Goal: Check status

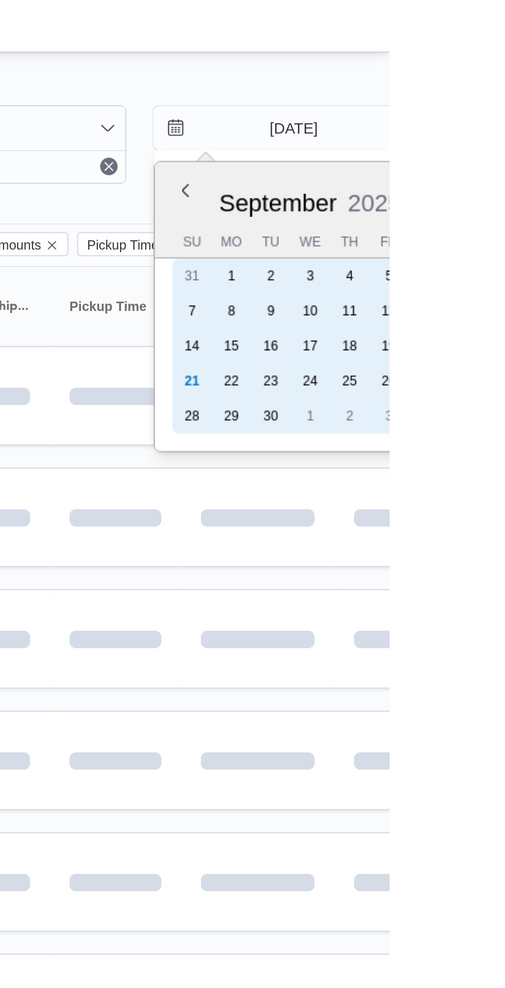
click at [411, 179] on div "21" at bounding box center [412, 179] width 16 height 16
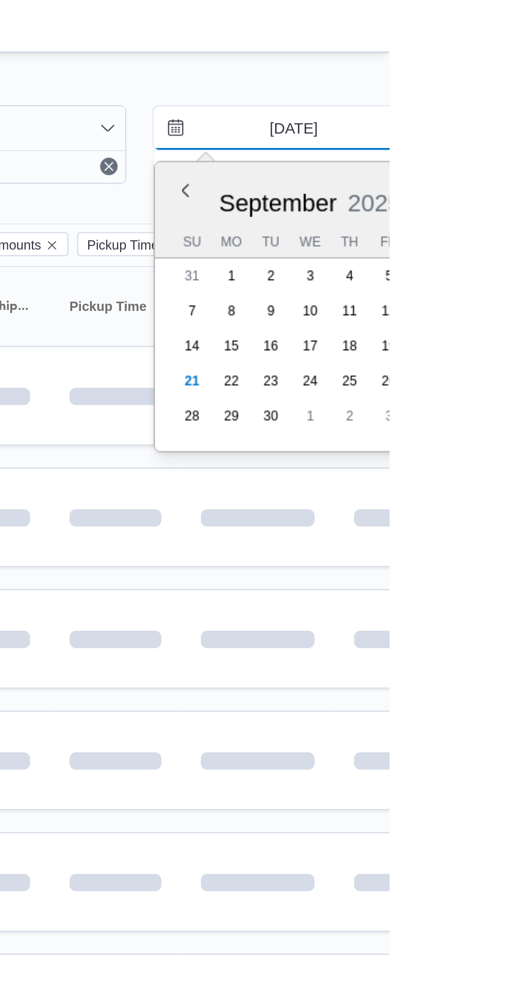
type input "[DATE]"
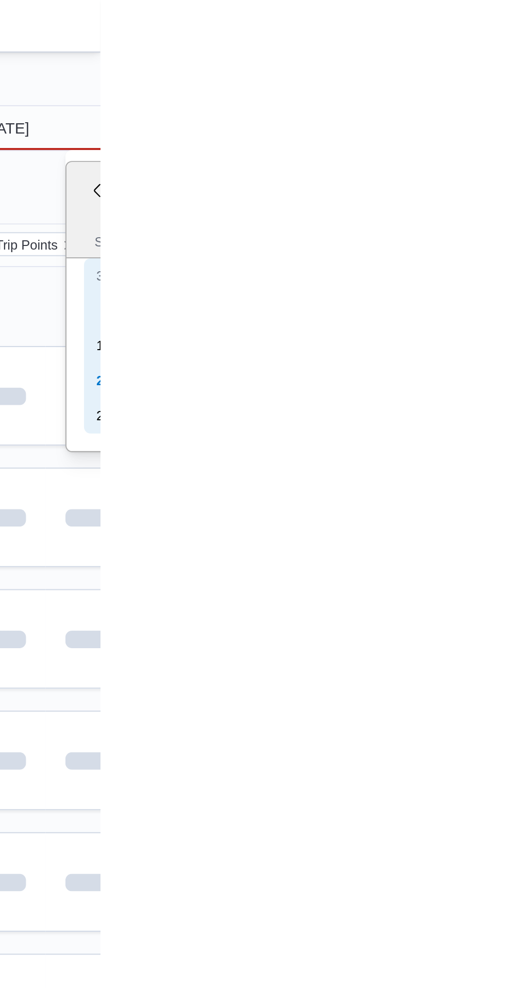
click at [503, 178] on div "21" at bounding box center [506, 179] width 16 height 16
type input "[DATE]"
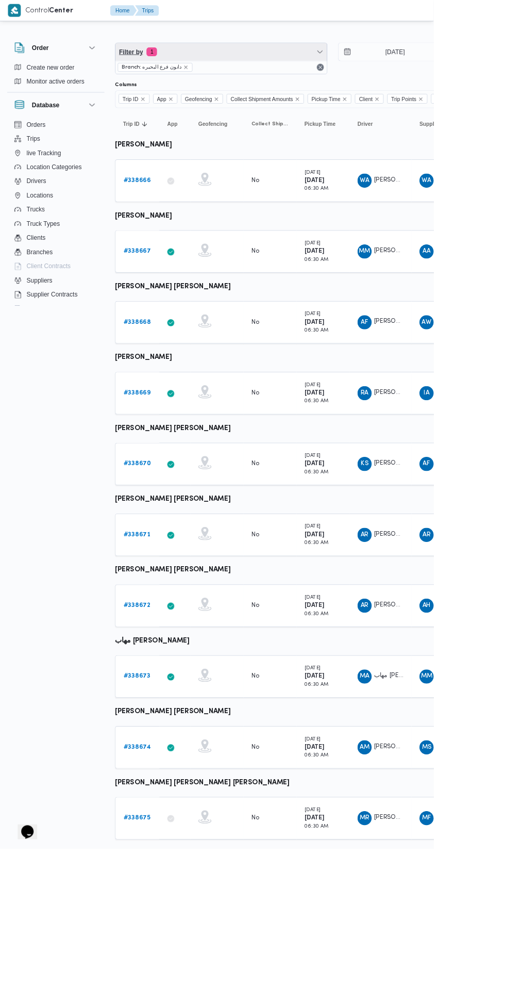
click at [215, 64] on span "Filter by 1" at bounding box center [258, 60] width 246 height 21
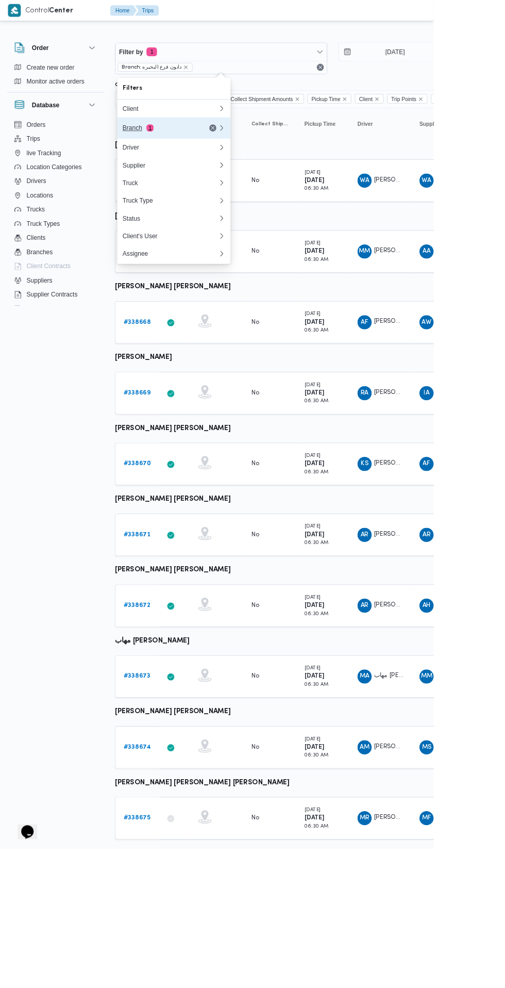
click at [177, 154] on div "Branch 1" at bounding box center [199, 149] width 124 height 25
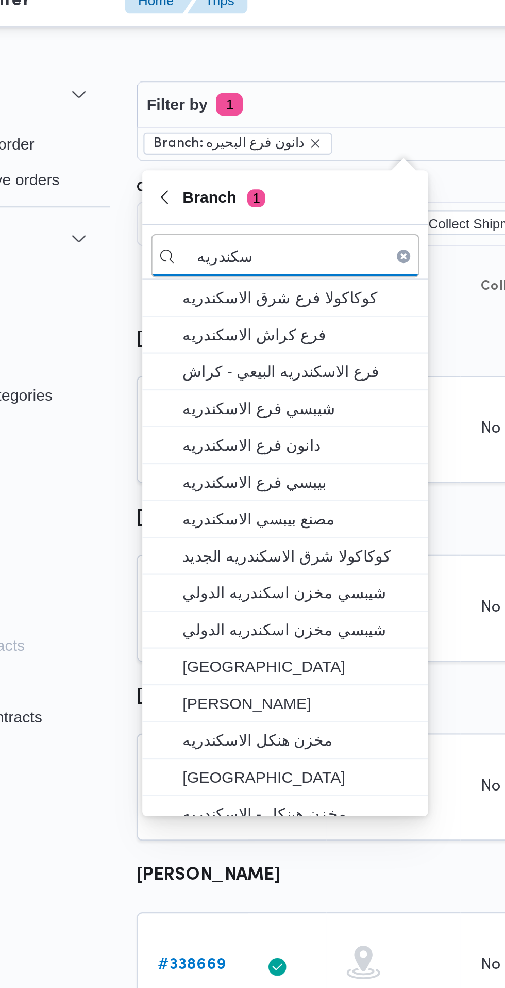
type input "سكندريه"
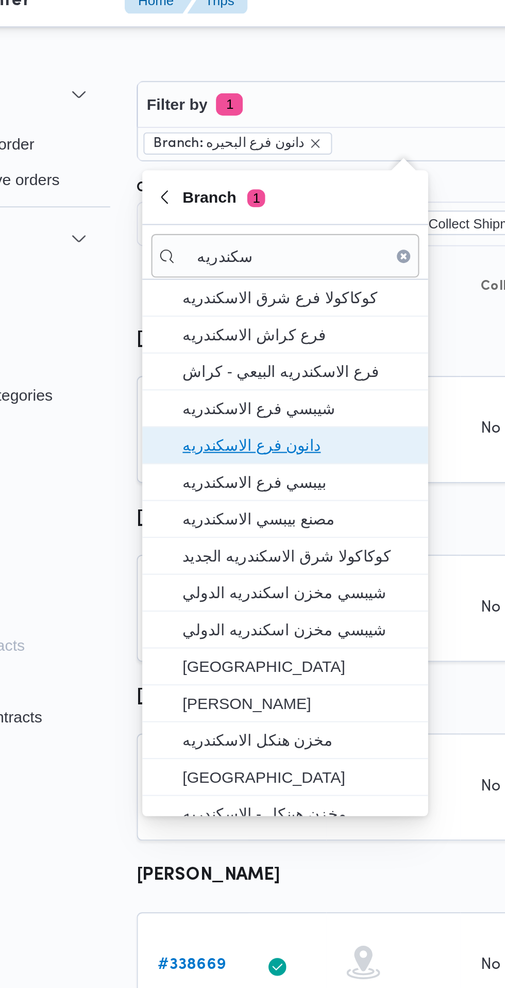
click at [168, 214] on span "دانون فرع الاسكندريه" at bounding box center [208, 217] width 107 height 12
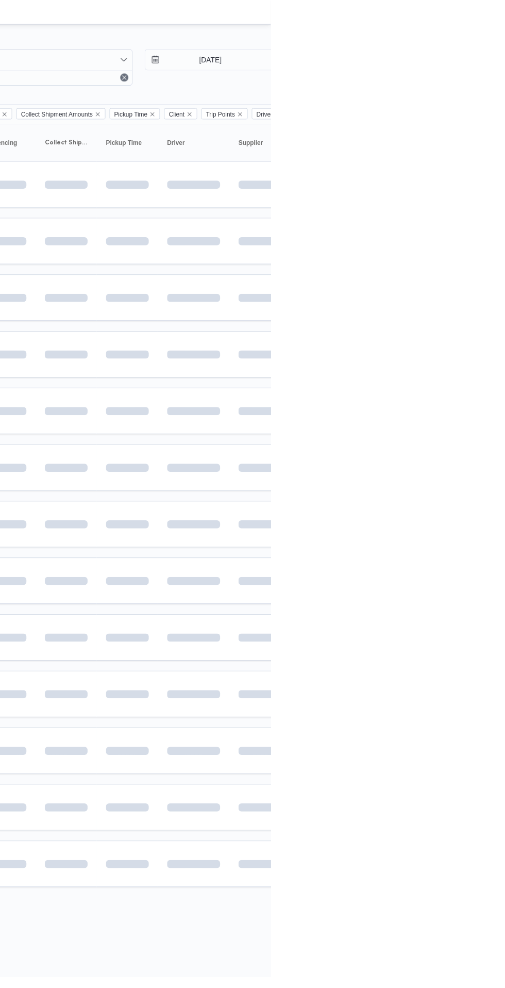
scroll to position [0, 11]
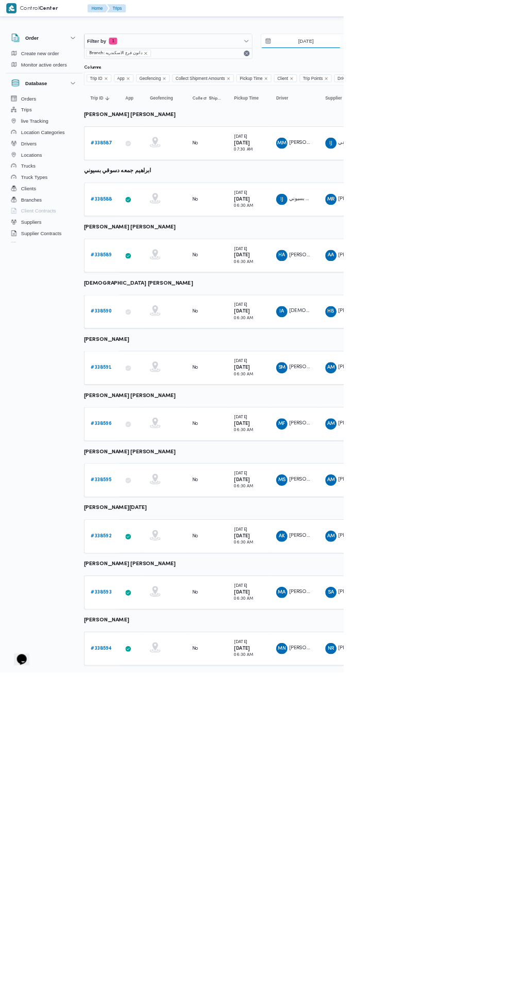
click at [422, 63] on input "[DATE]" at bounding box center [441, 60] width 117 height 21
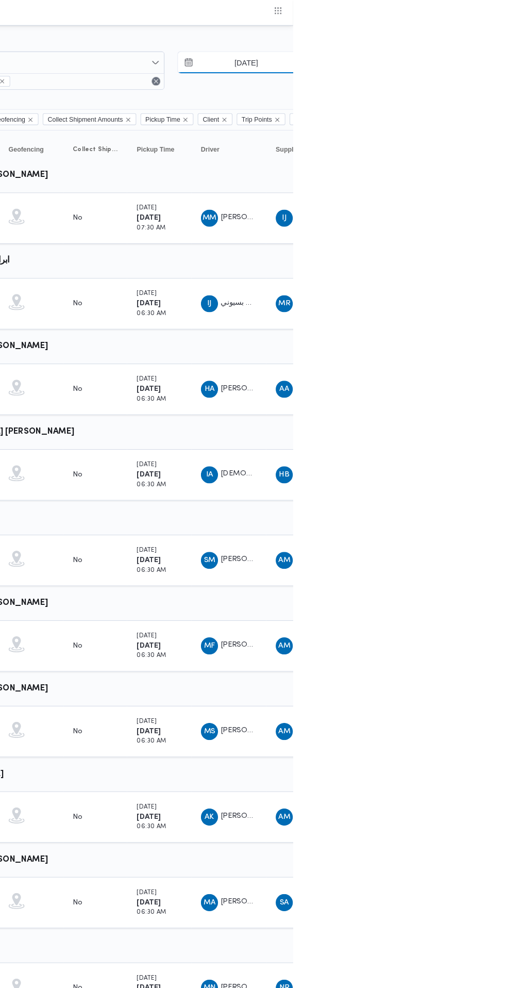
click at [467, 60] on input "[DATE]" at bounding box center [452, 60] width 117 height 21
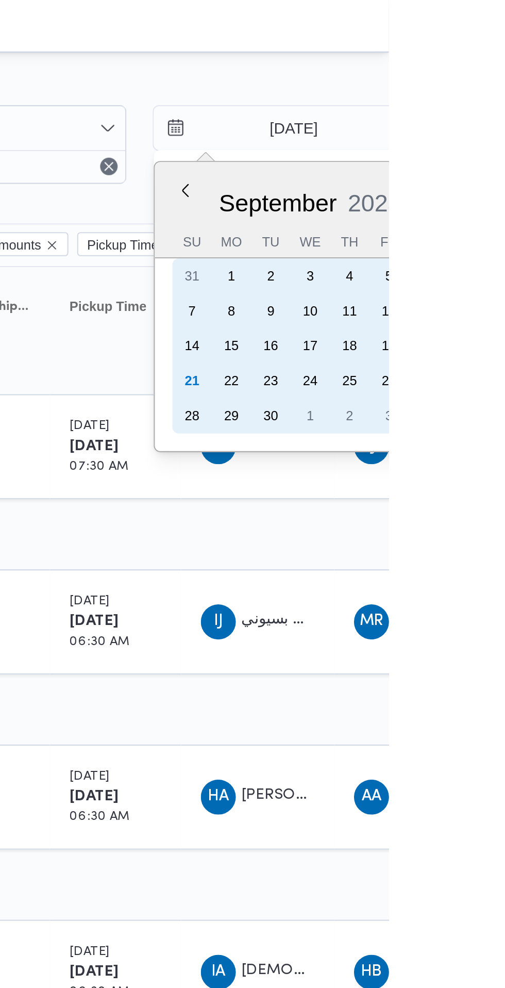
click at [411, 179] on div "21" at bounding box center [412, 179] width 16 height 16
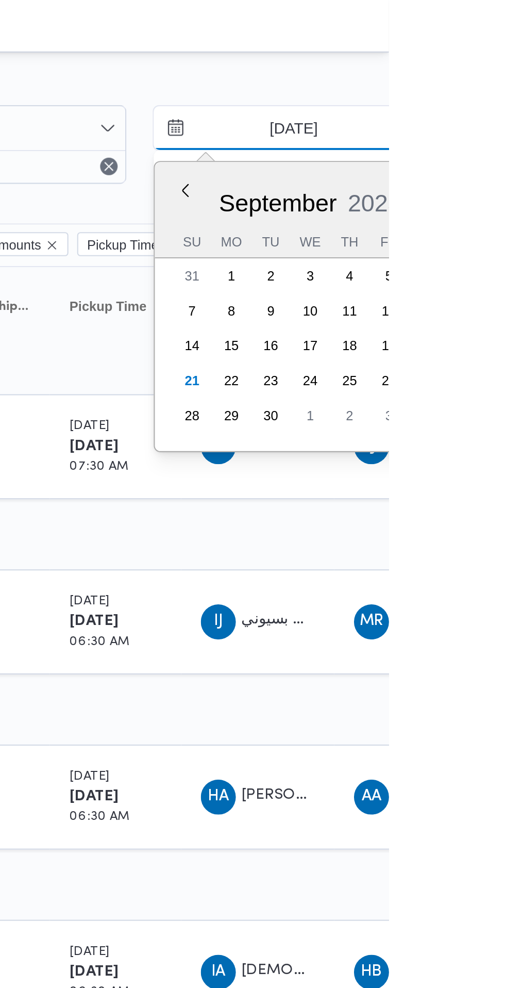
type input "[DATE]"
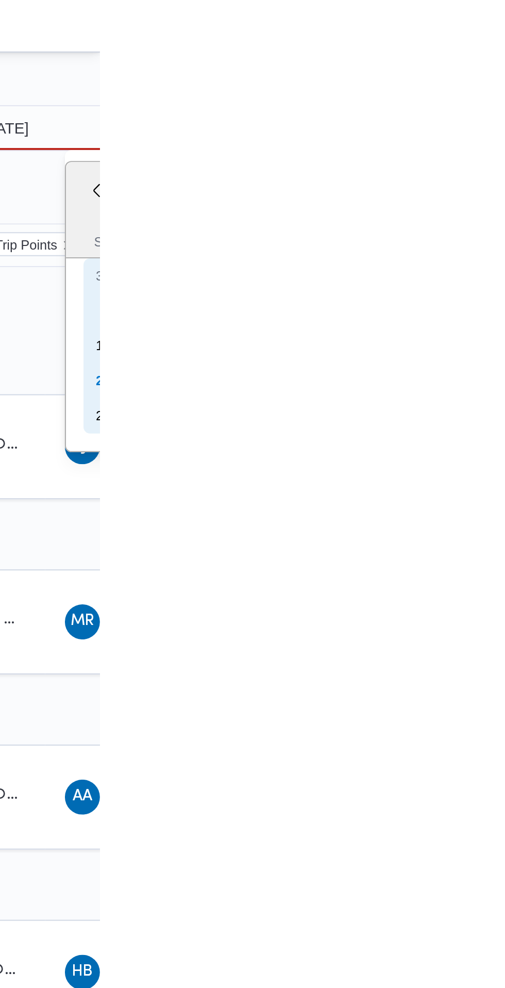
click at [505, 181] on div "21" at bounding box center [506, 179] width 16 height 16
type input "[DATE]"
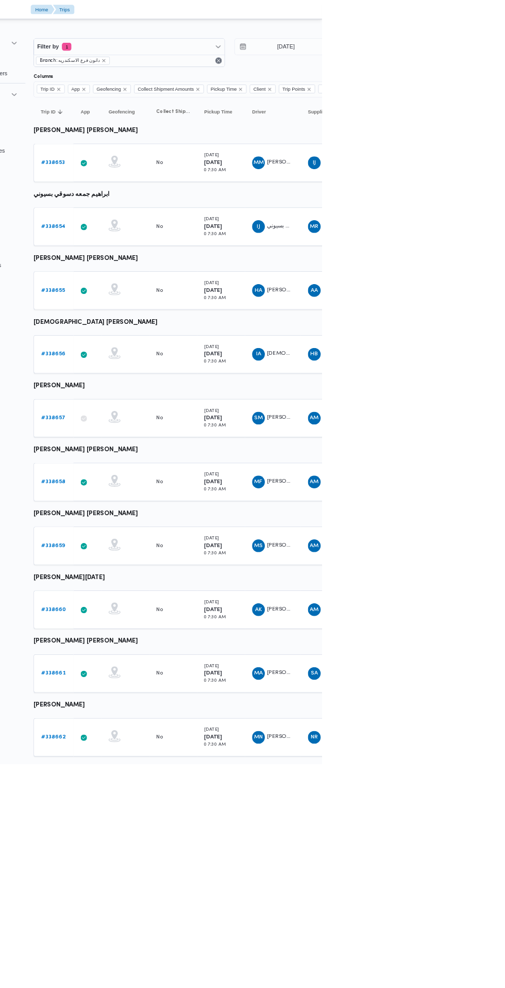
scroll to position [0, 7]
